Goal: Task Accomplishment & Management: Manage account settings

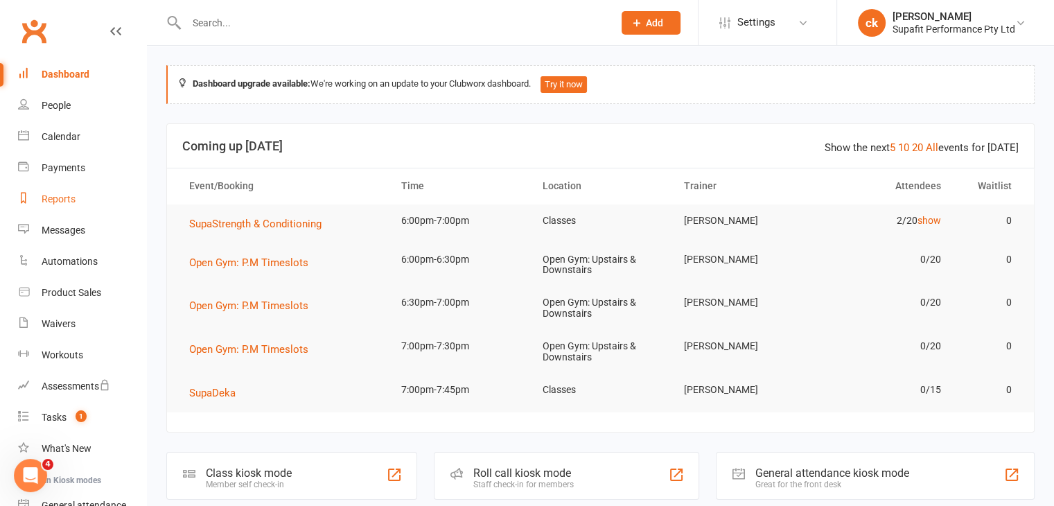
click at [76, 199] on link "Reports" at bounding box center [82, 199] width 128 height 31
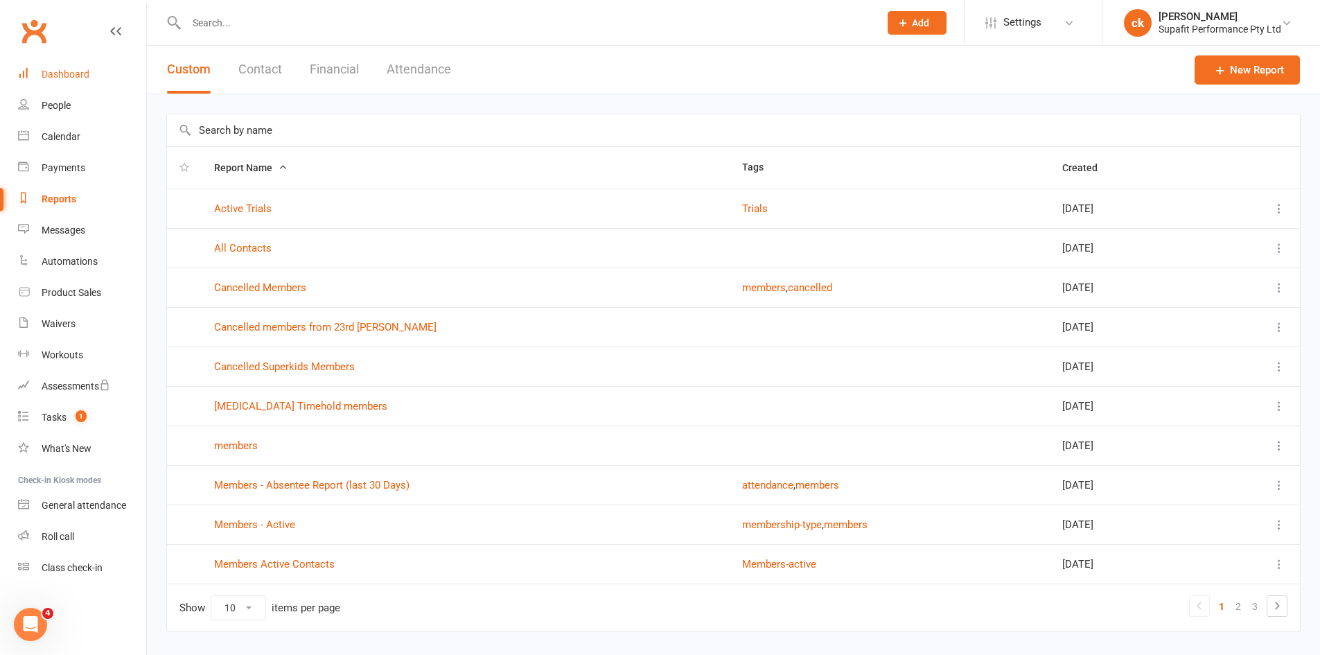
click at [54, 80] on div "Dashboard" at bounding box center [66, 74] width 48 height 11
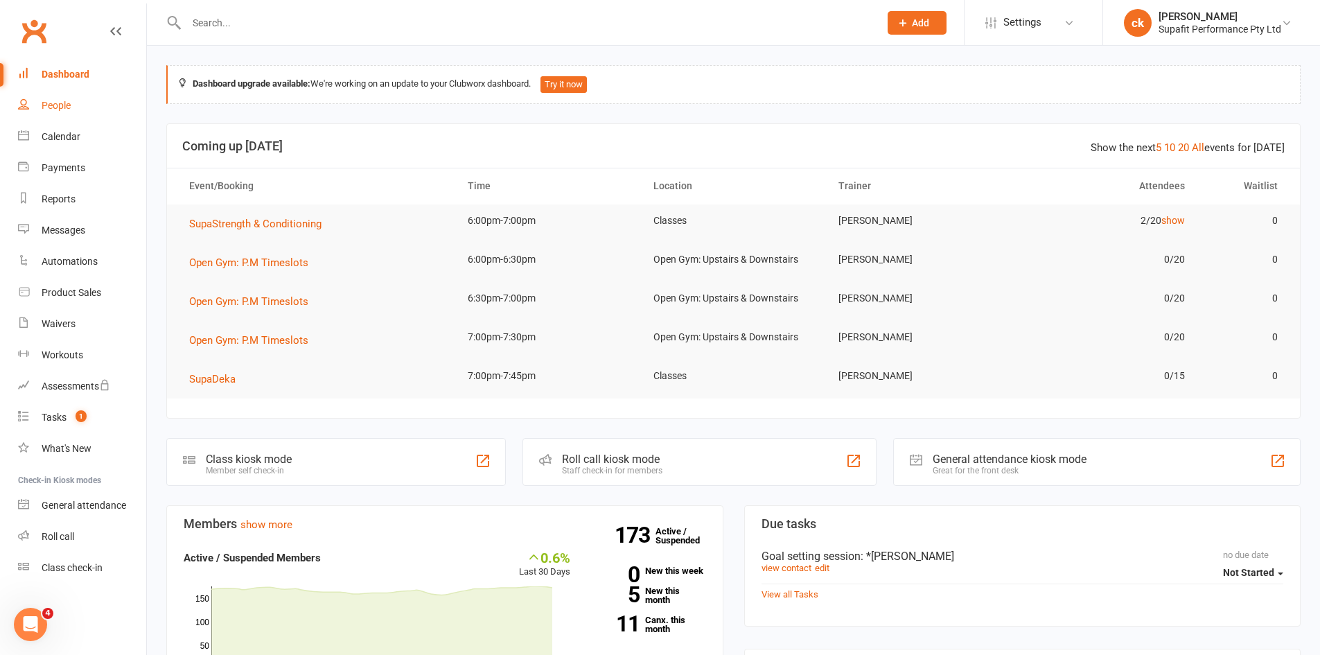
click at [71, 112] on link "People" at bounding box center [82, 105] width 128 height 31
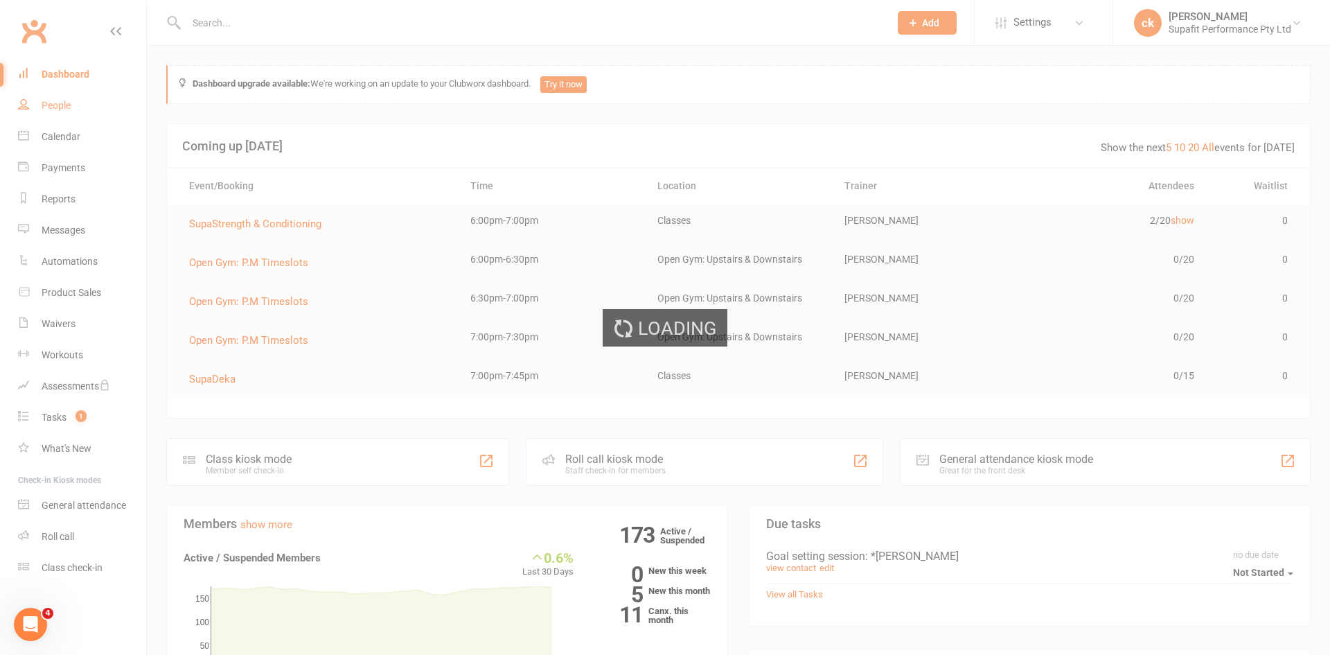
select select "100"
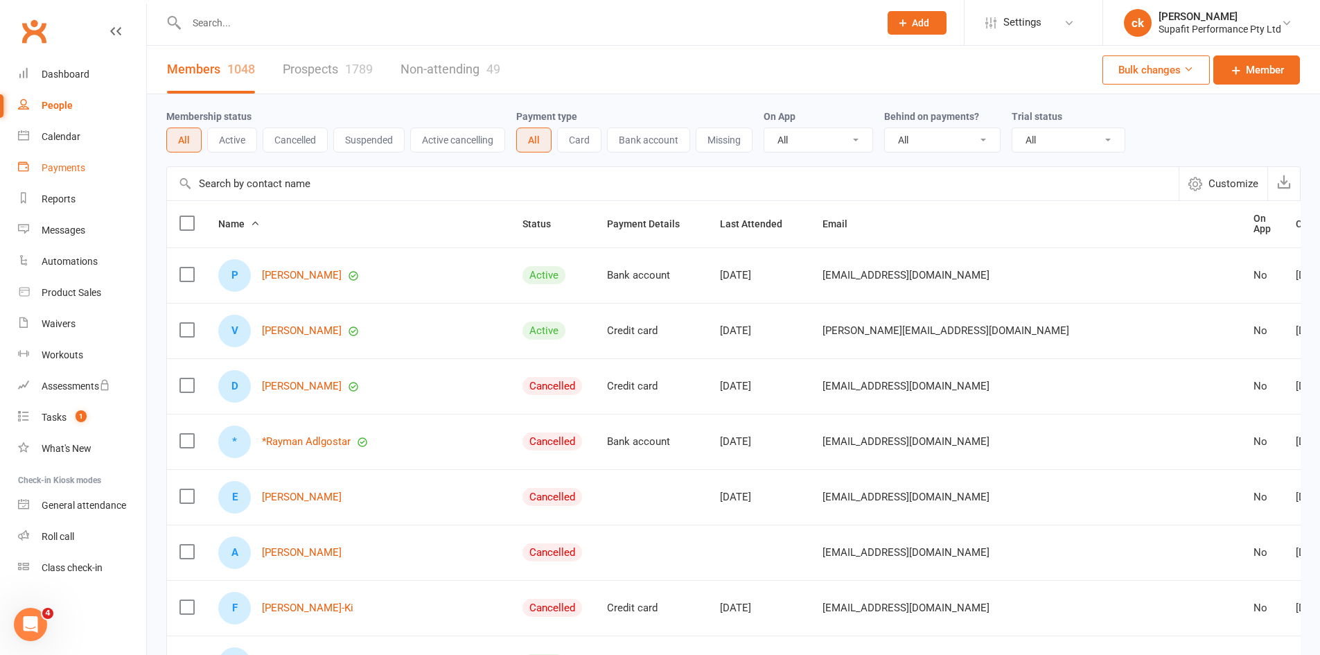
click at [60, 170] on div "Payments" at bounding box center [64, 167] width 44 height 11
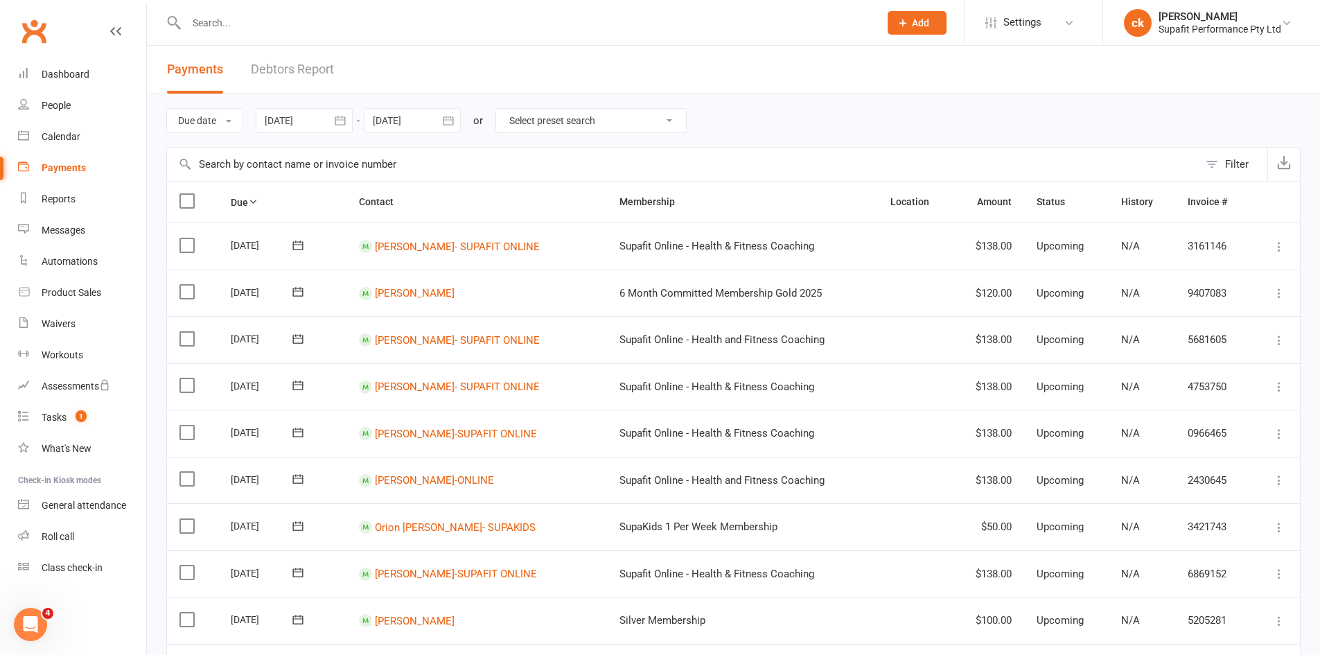
click at [640, 119] on select "Select preset search All failures All skipped payments All pending payments Suc…" at bounding box center [591, 121] width 190 height 24
click at [472, 44] on div at bounding box center [517, 22] width 703 height 45
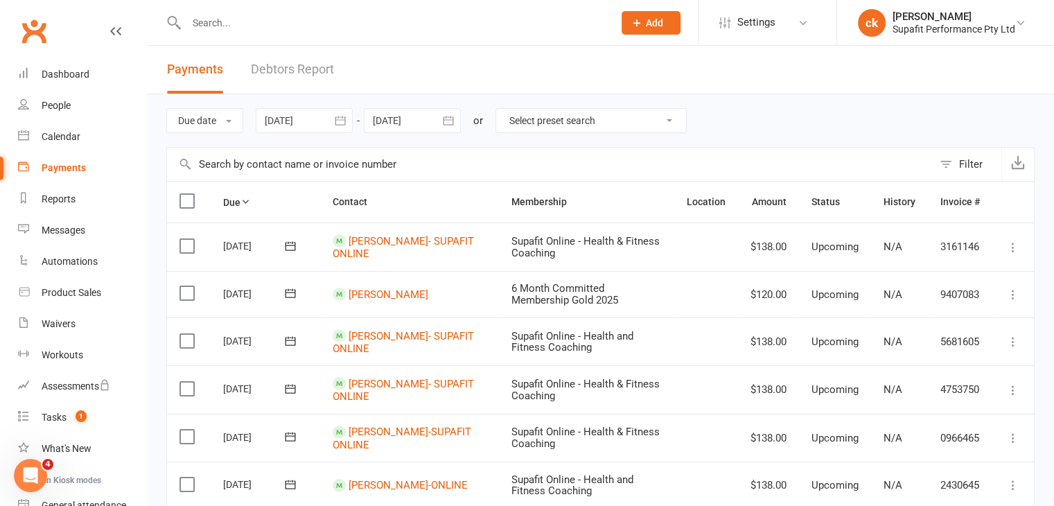
click at [299, 119] on div at bounding box center [304, 120] width 97 height 25
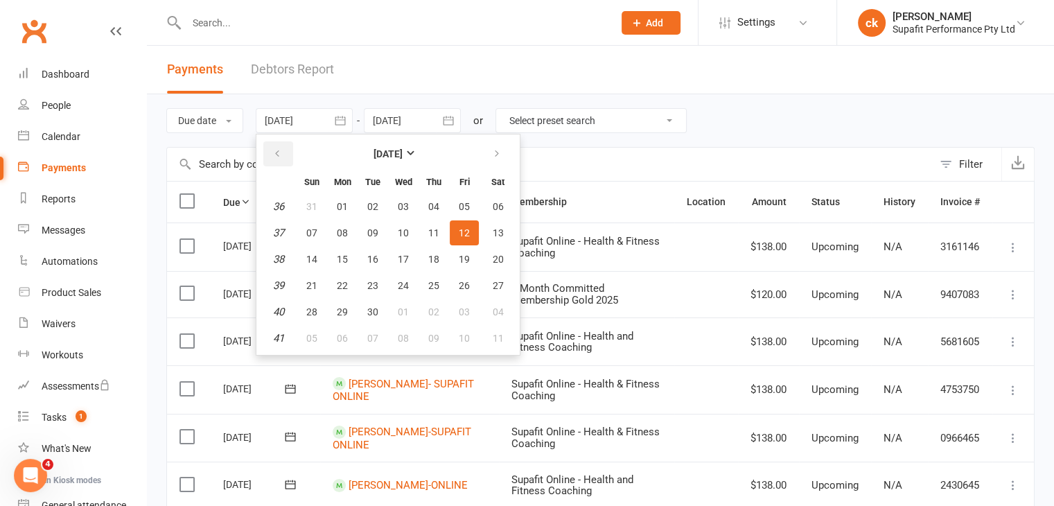
click at [278, 155] on icon "button" at bounding box center [277, 153] width 10 height 11
click at [369, 207] on span "01" at bounding box center [372, 206] width 11 height 11
type input "[DATE]"
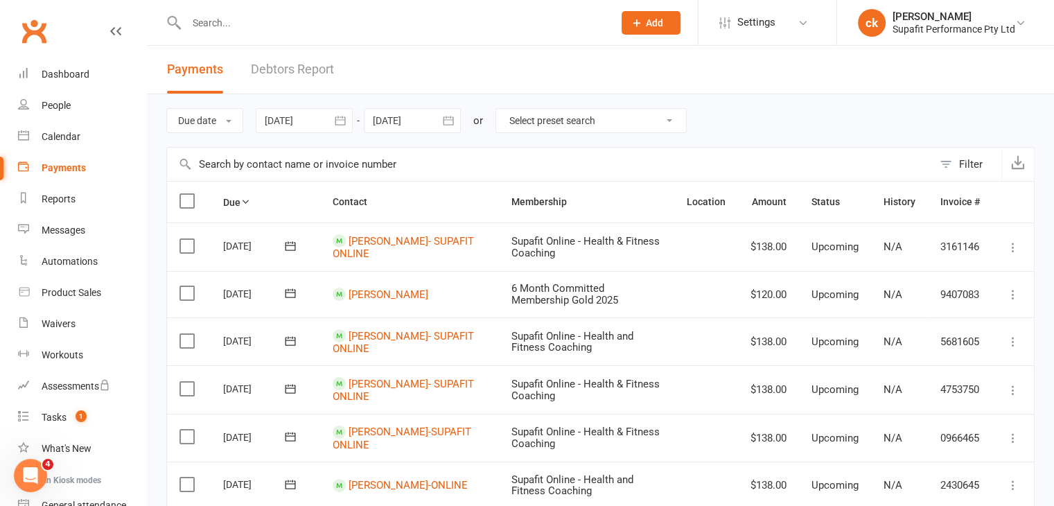
click at [410, 125] on div at bounding box center [412, 120] width 97 height 25
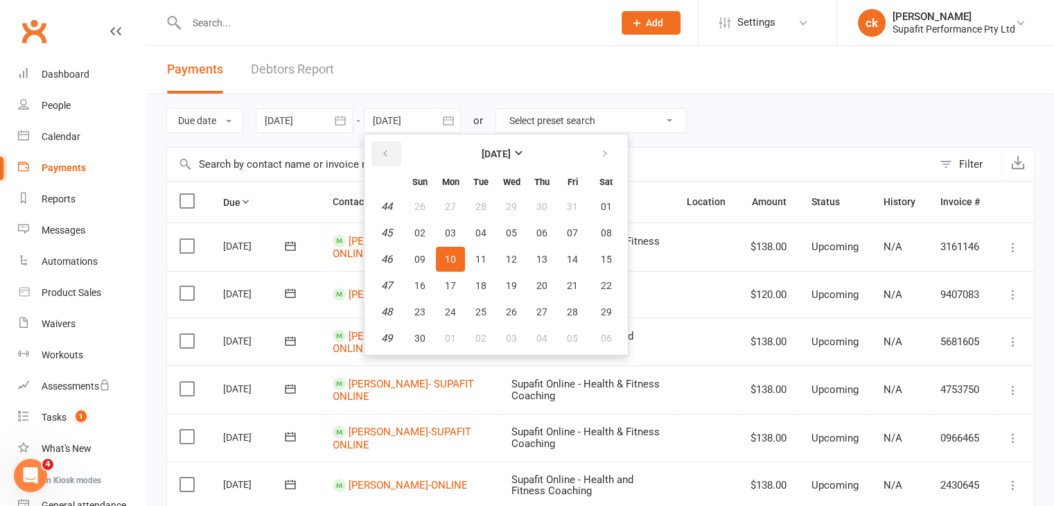
click at [383, 154] on icon "button" at bounding box center [385, 153] width 10 height 11
click at [452, 259] on span "13" at bounding box center [450, 259] width 11 height 11
type input "[DATE]"
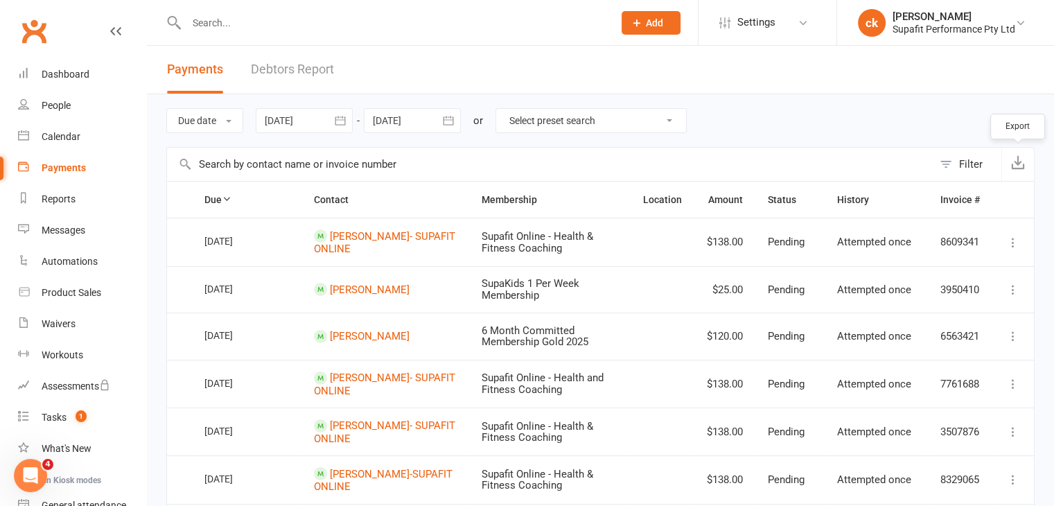
click at [1016, 161] on icon "button" at bounding box center [1018, 162] width 14 height 14
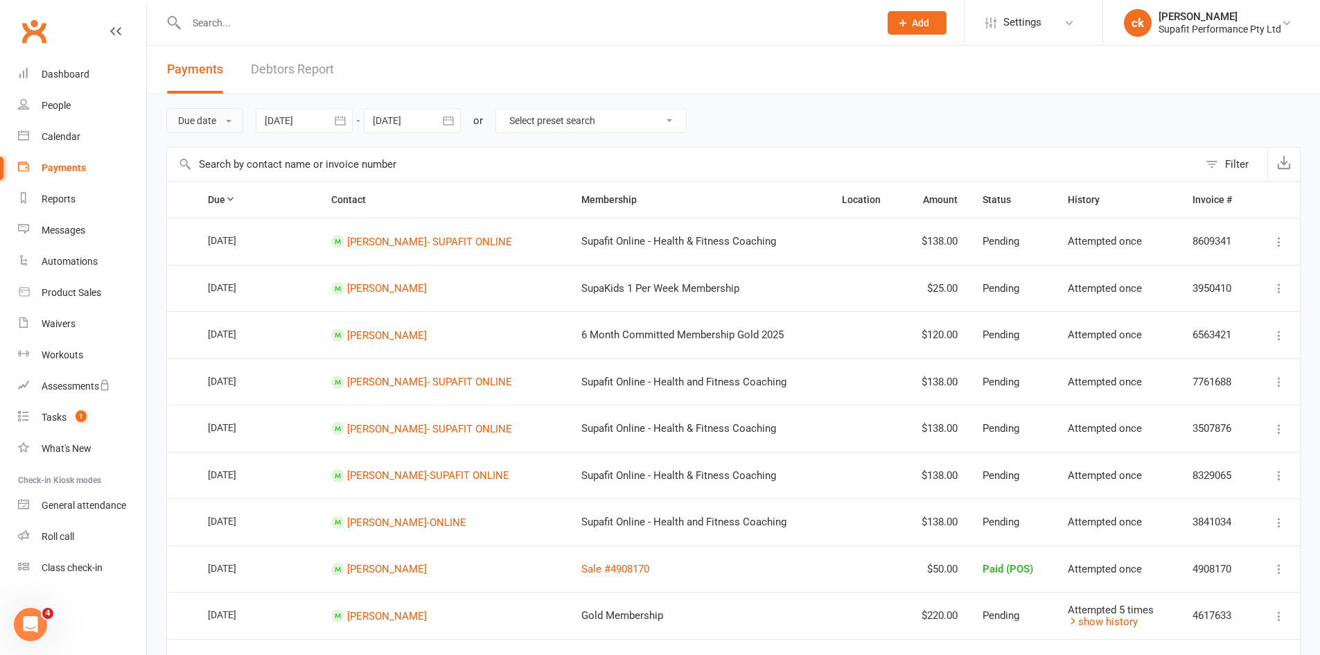
click at [223, 122] on button "Due date" at bounding box center [204, 120] width 77 height 25
click at [269, 67] on link "Debtors Report" at bounding box center [292, 70] width 83 height 48
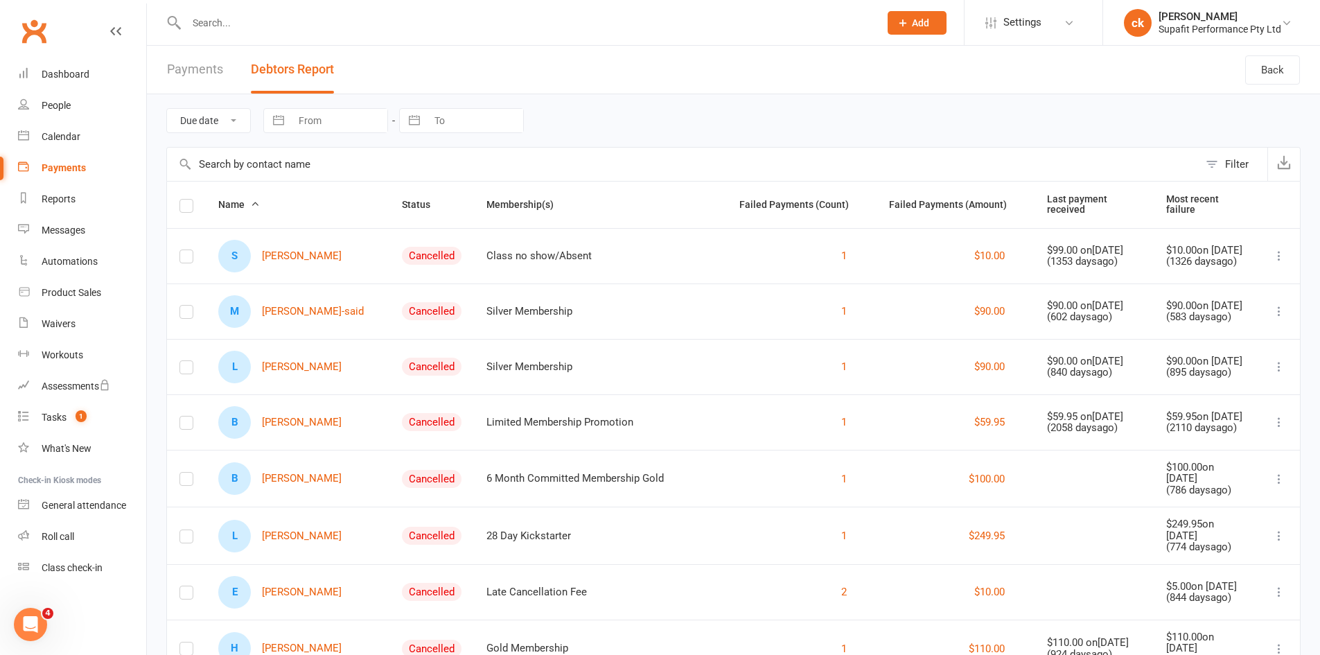
click at [197, 77] on link "Payments" at bounding box center [195, 70] width 56 height 48
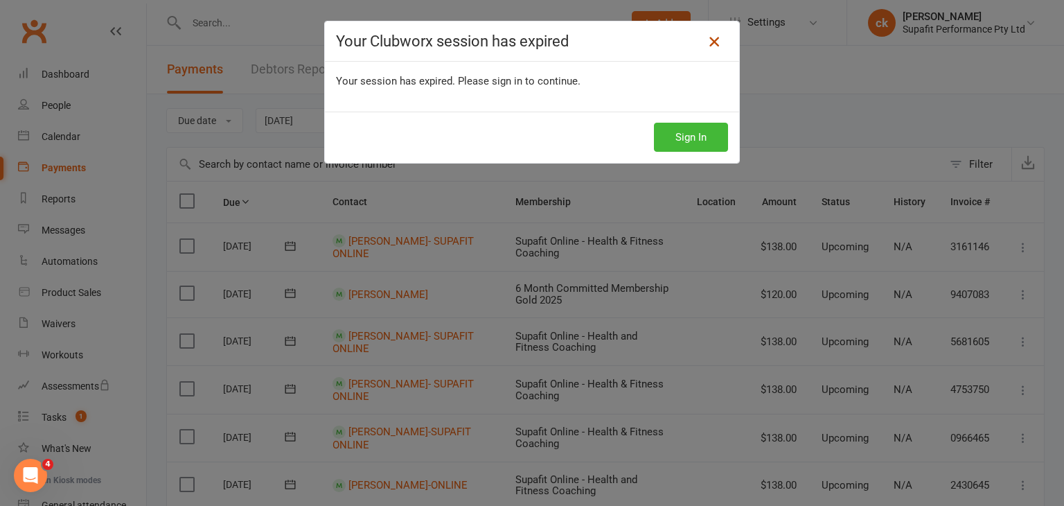
click at [712, 45] on icon at bounding box center [714, 41] width 17 height 17
